Goal: Check status: Check status

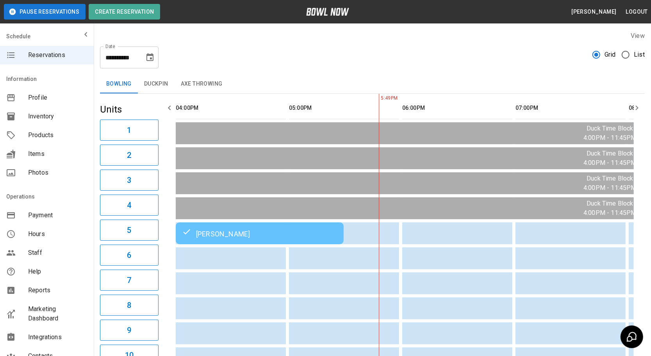
scroll to position [0, 113]
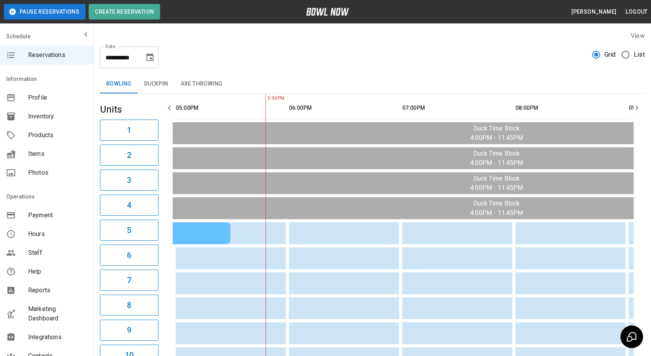
click at [176, 82] on button "Axe Throwing" at bounding box center [201, 84] width 54 height 19
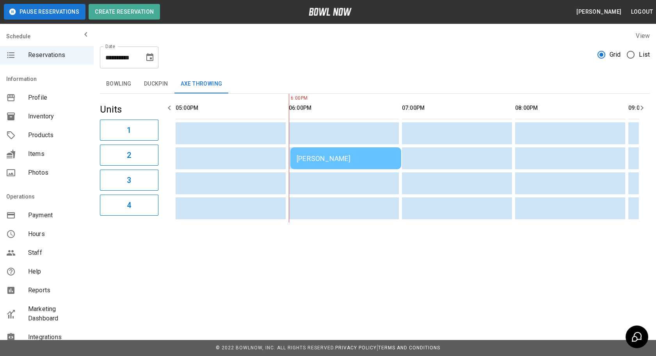
scroll to position [0, 226]
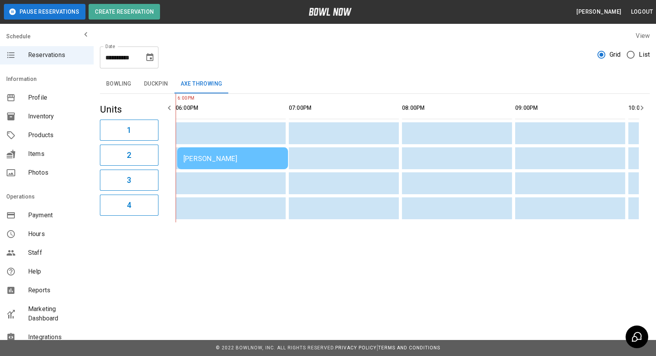
click at [202, 155] on div "[PERSON_NAME]" at bounding box center [232, 158] width 98 height 8
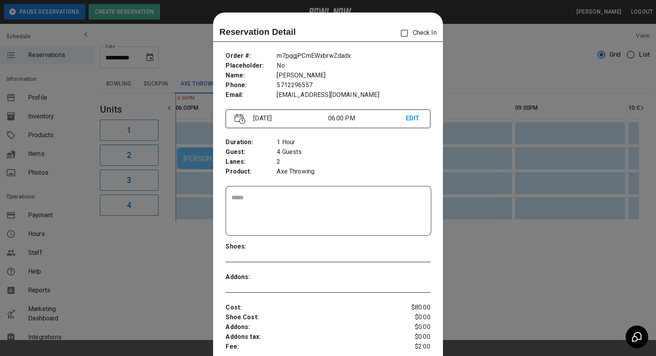
scroll to position [12, 0]
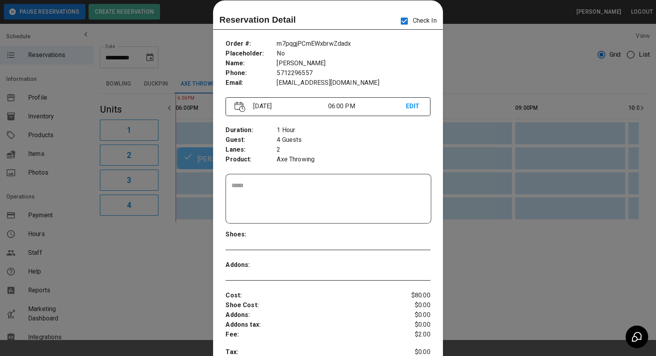
click at [480, 248] on div at bounding box center [328, 178] width 656 height 356
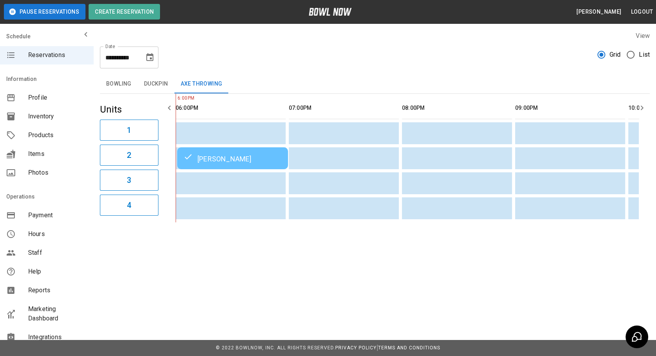
click at [237, 144] on table "[PERSON_NAME]" at bounding box center [403, 158] width 915 height 128
click at [240, 167] on td "[PERSON_NAME]" at bounding box center [232, 158] width 111 height 22
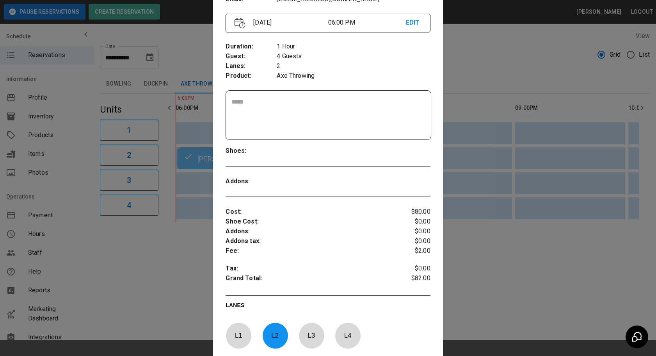
scroll to position [119, 0]
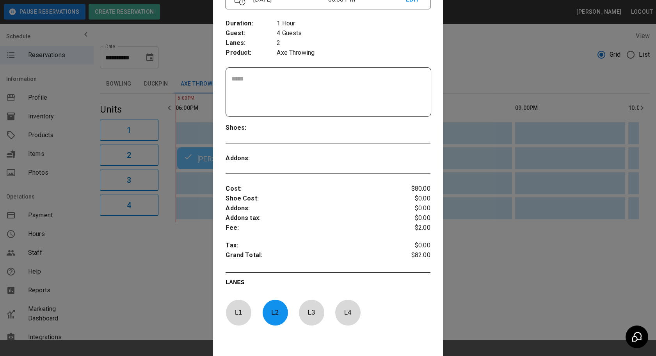
click at [471, 295] on div at bounding box center [328, 178] width 656 height 356
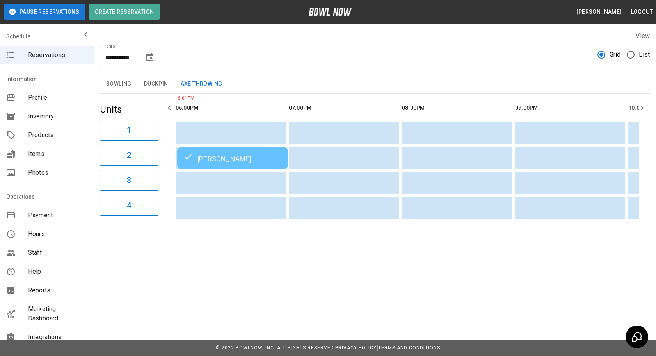
scroll to position [0, 394]
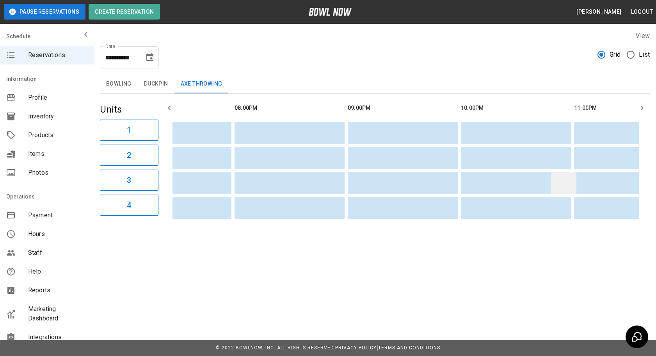
drag, startPoint x: 312, startPoint y: 197, endPoint x: 507, endPoint y: 179, distance: 196.0
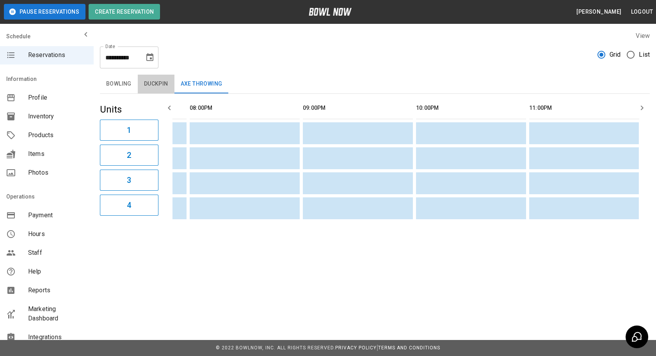
click at [163, 89] on button "Duckpin" at bounding box center [156, 84] width 37 height 19
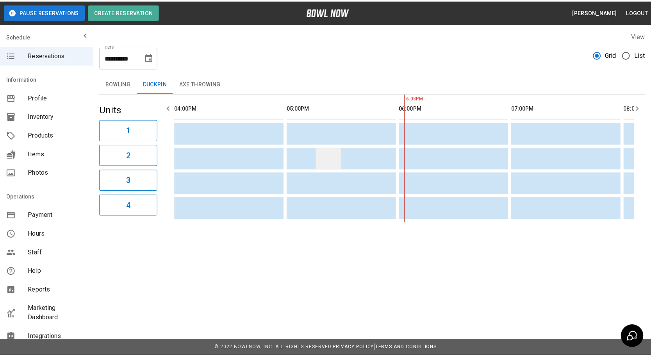
scroll to position [0, 0]
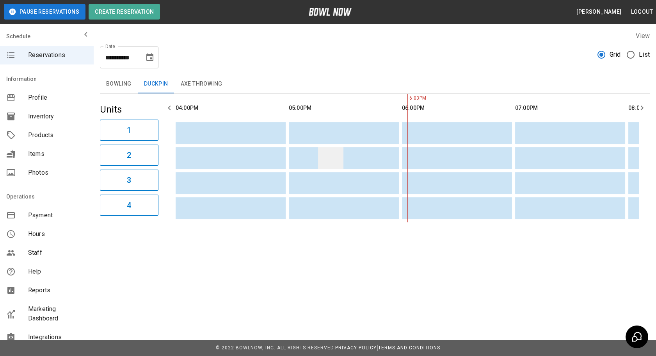
drag, startPoint x: 522, startPoint y: 181, endPoint x: 327, endPoint y: 152, distance: 197.6
click at [100, 83] on button "Bowling" at bounding box center [119, 84] width 38 height 19
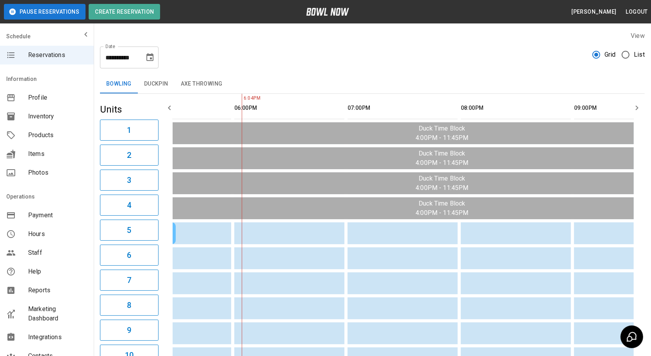
scroll to position [0, 432]
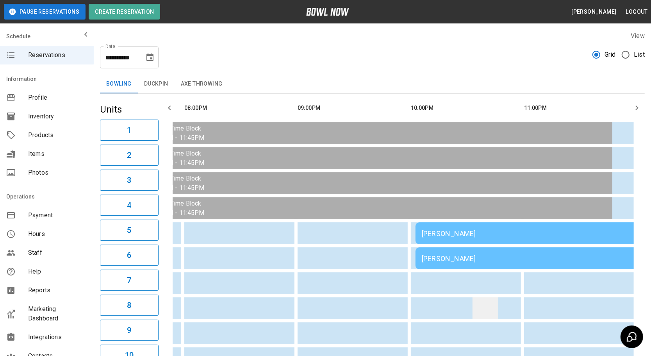
drag, startPoint x: 347, startPoint y: 297, endPoint x: 476, endPoint y: 299, distance: 128.9
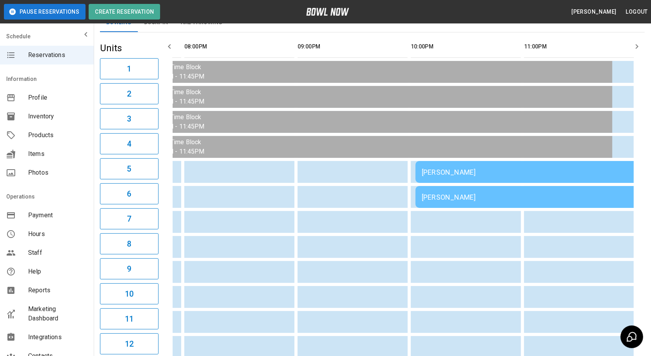
scroll to position [0, 0]
